Goal: Task Accomplishment & Management: Use online tool/utility

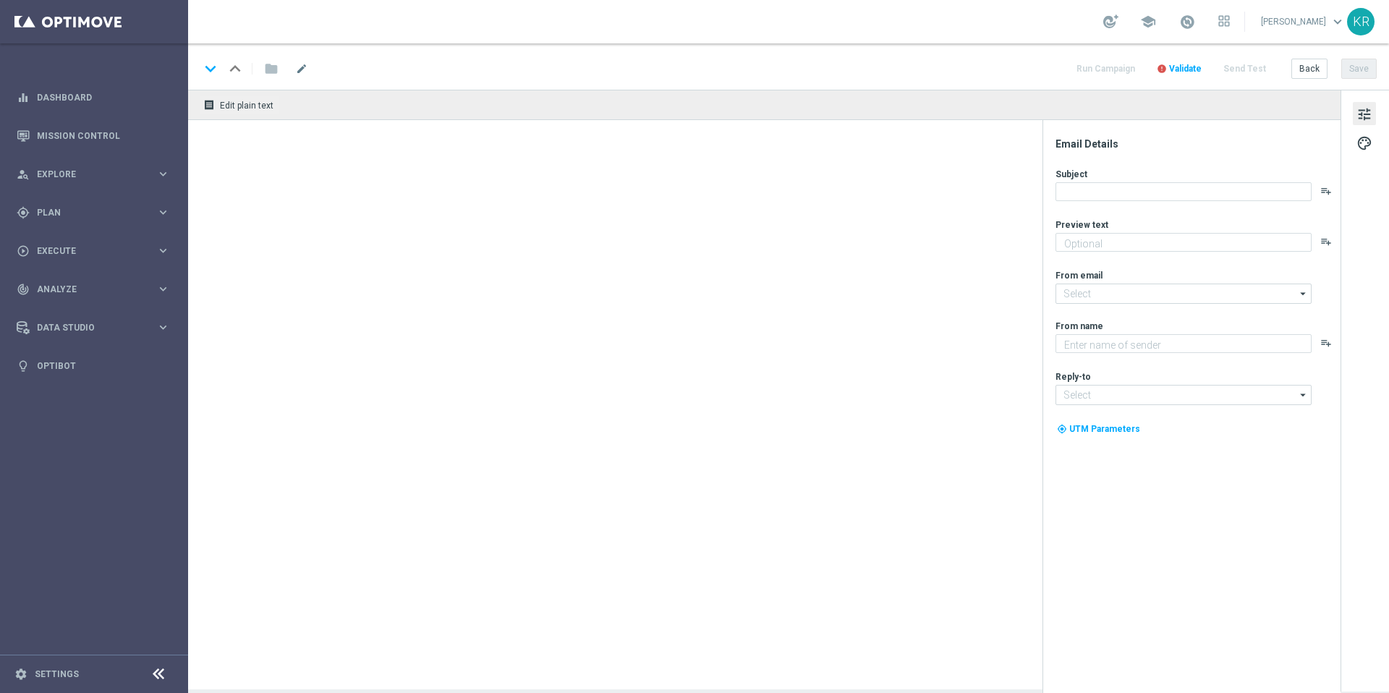
type textarea "Secure your extra entries and get even closer to that dream prize"
type textarea "Lottoland"
type input "mail@crm.lottoland.com"
type input "support@lottoland.co.uk"
